Goal: Task Accomplishment & Management: Manage account settings

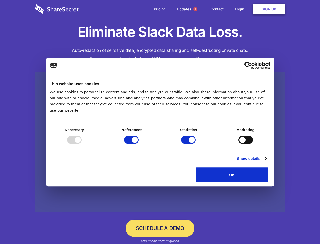
click at [82, 144] on div at bounding box center [74, 139] width 14 height 8
click at [139, 144] on input "Preferences" at bounding box center [131, 139] width 14 height 8
checkbox input "false"
click at [189, 144] on input "Statistics" at bounding box center [188, 139] width 14 height 8
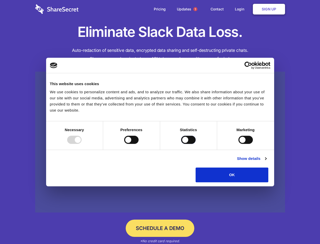
checkbox input "false"
click at [239, 144] on input "Marketing" at bounding box center [246, 139] width 14 height 8
checkbox input "true"
click at [267, 161] on link "Show details" at bounding box center [251, 158] width 29 height 6
